Goal: Task Accomplishment & Management: Manage account settings

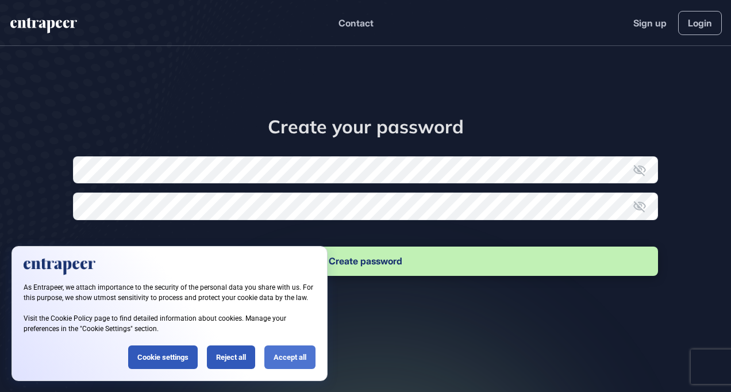
click at [288, 357] on div "Accept all" at bounding box center [289, 357] width 51 height 24
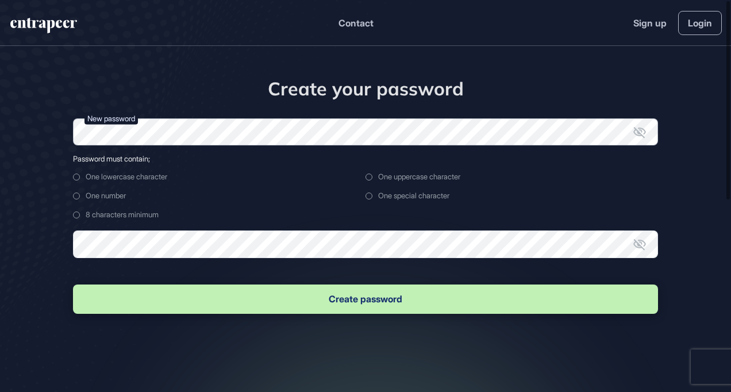
click at [300, 173] on form "New password Password must contain; One lowercase character One uppercase chara…" at bounding box center [365, 217] width 585 height 198
